Goal: Browse casually

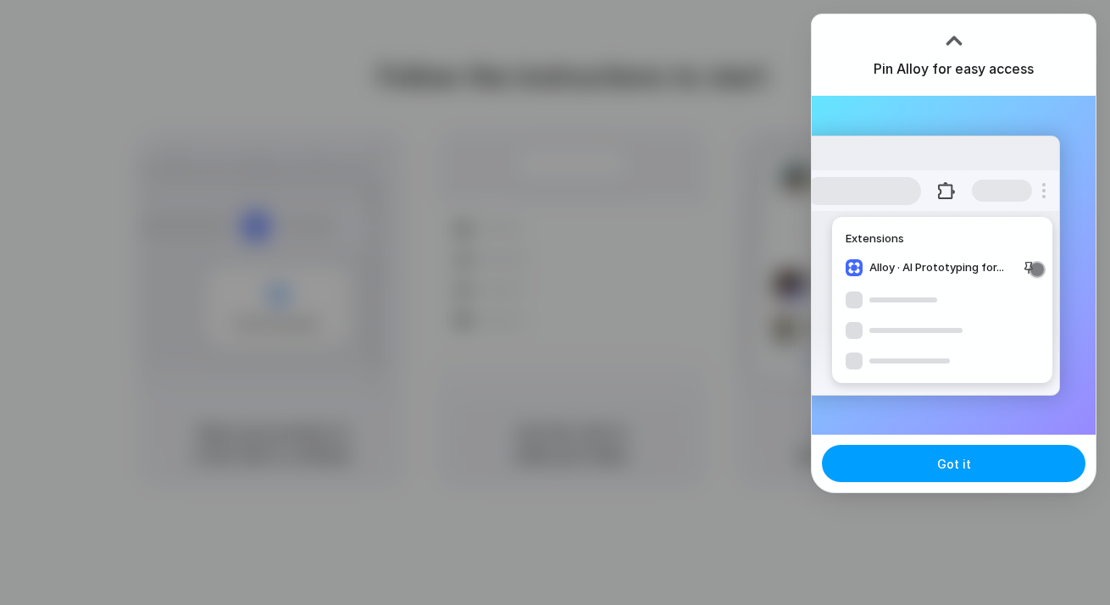
click at [922, 481] on button "Got it" at bounding box center [953, 463] width 263 height 37
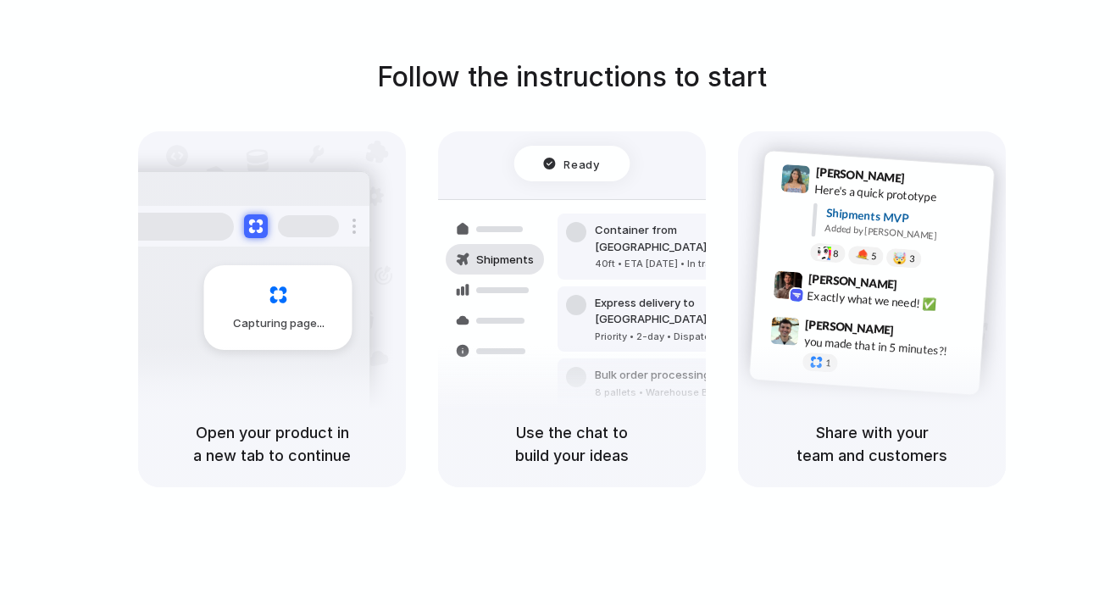
click at [761, 363] on div "[PERSON_NAME] 9:47 AM you made that in 5 minutes?! 1" at bounding box center [867, 349] width 234 height 80
